Goal: Task Accomplishment & Management: Use online tool/utility

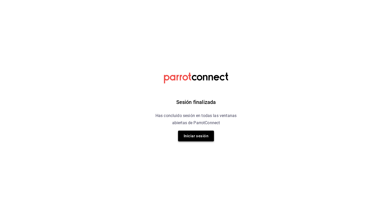
click at [196, 137] on button "Iniciar sesión" at bounding box center [196, 136] width 36 height 11
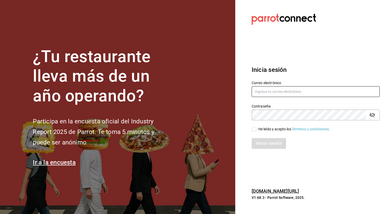
type input "[EMAIL_ADDRESS][DOMAIN_NAME]"
click at [255, 131] on input "He leído y acepto los Términos y condiciones." at bounding box center [254, 129] width 5 height 5
checkbox input "true"
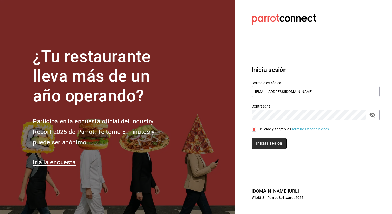
click at [262, 148] on button "Iniciar sesión" at bounding box center [269, 143] width 35 height 11
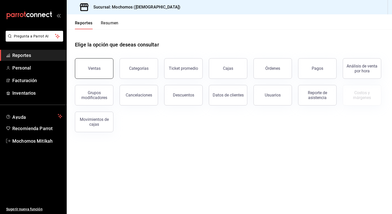
click at [92, 73] on button "Ventas" at bounding box center [94, 68] width 39 height 21
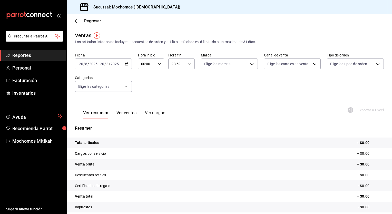
click at [129, 65] on div "2025-08-20 20 / 8 / 2025 - 2025-08-20 20 / 8 / 2025" at bounding box center [103, 64] width 57 height 11
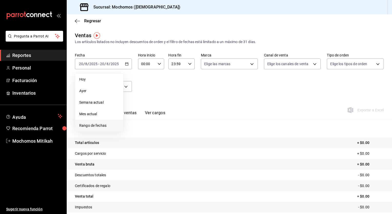
click at [98, 126] on span "Rango de fechas" at bounding box center [99, 125] width 40 height 5
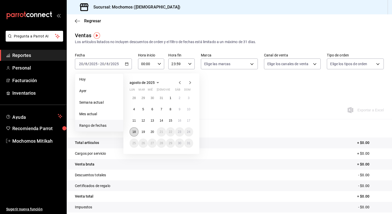
click at [134, 130] on abbr "18" at bounding box center [134, 132] width 3 height 4
click at [157, 132] on button "20" at bounding box center [152, 131] width 9 height 9
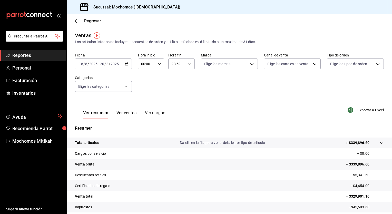
click at [156, 64] on div "00:00 Hora inicio" at bounding box center [151, 64] width 26 height 11
click at [143, 90] on button "05" at bounding box center [143, 92] width 11 height 10
type input "05:00"
click at [189, 65] on div at bounding box center [196, 107] width 392 height 214
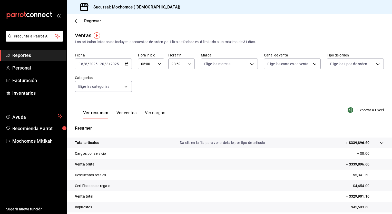
click at [189, 65] on icon "button" at bounding box center [190, 64] width 4 height 4
click at [191, 77] on button "00" at bounding box center [187, 77] width 11 height 10
click at [172, 87] on span "05" at bounding box center [174, 89] width 5 height 4
type input "05:00"
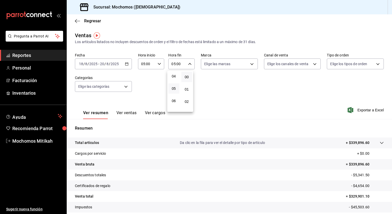
click at [240, 93] on div at bounding box center [196, 107] width 392 height 214
click at [357, 110] on span "Exportar a Excel" at bounding box center [366, 110] width 35 height 6
